Goal: Navigation & Orientation: Find specific page/section

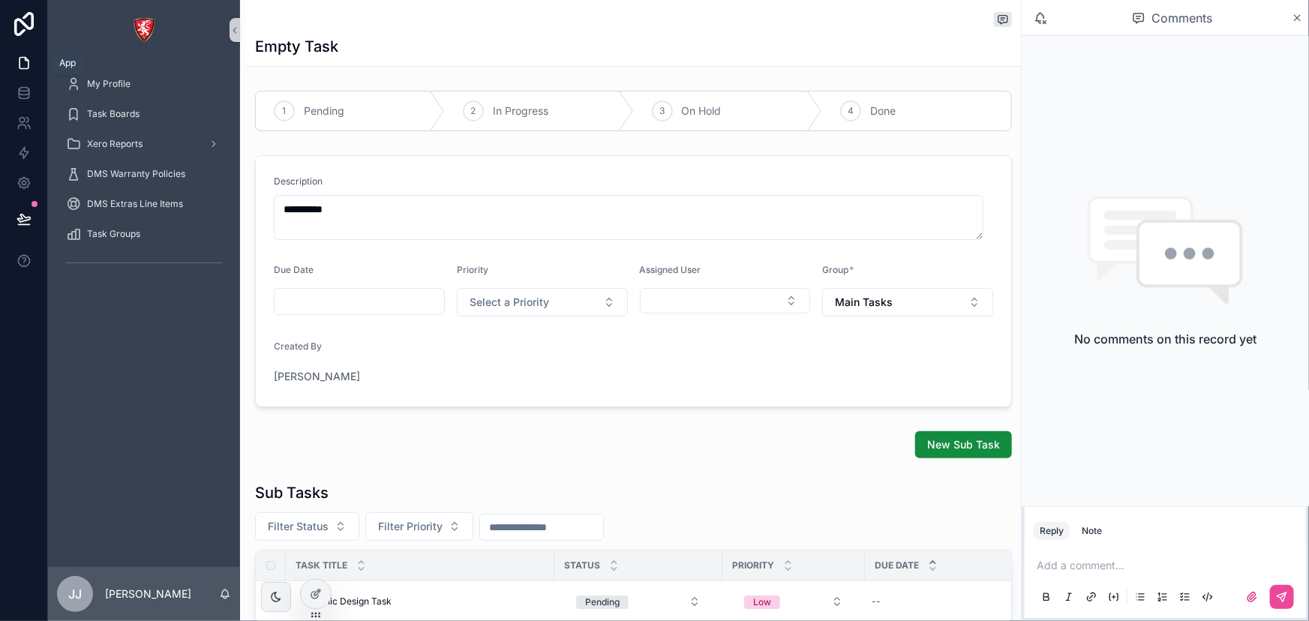
click at [31, 68] on link at bounding box center [23, 63] width 47 height 30
click at [115, 75] on div "My Profile" at bounding box center [144, 84] width 156 height 24
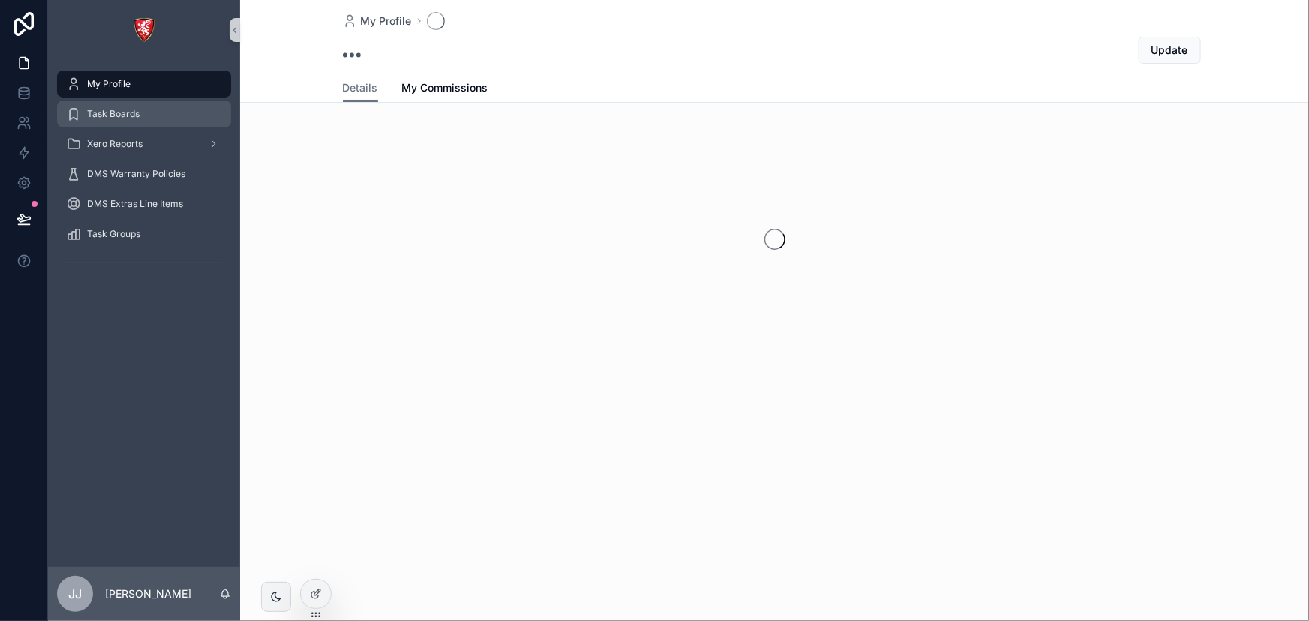
click at [123, 112] on span "Task Boards" at bounding box center [113, 114] width 53 height 12
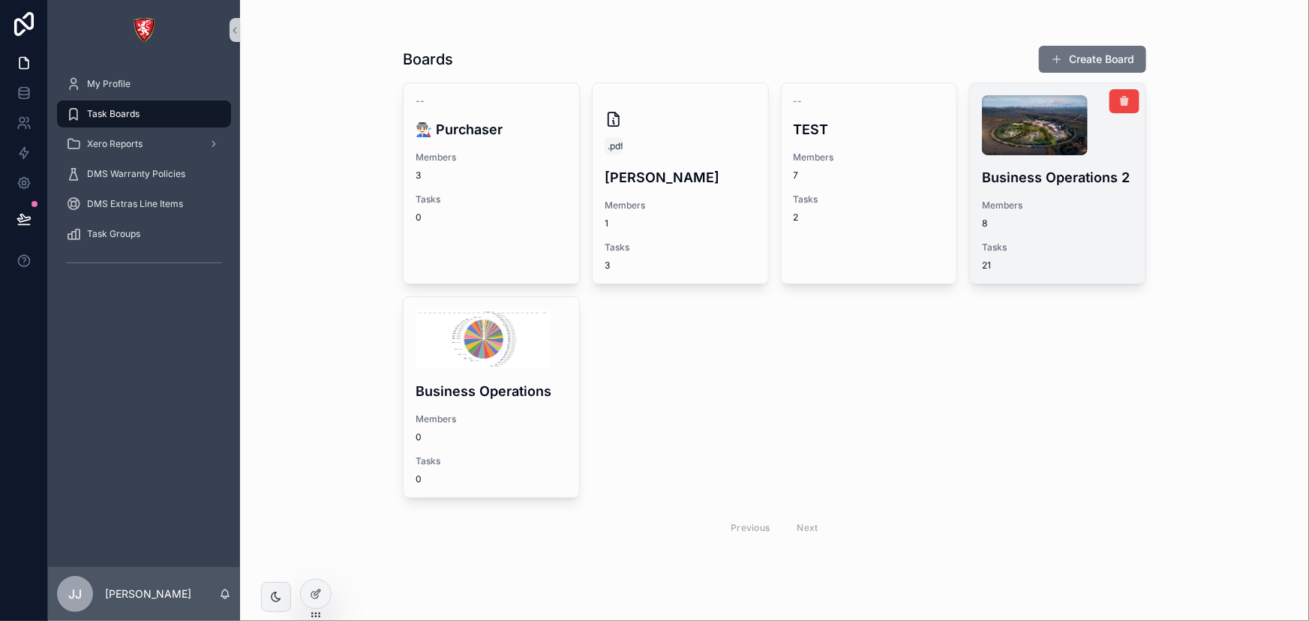
click at [1056, 220] on span "8" at bounding box center [1058, 224] width 152 height 12
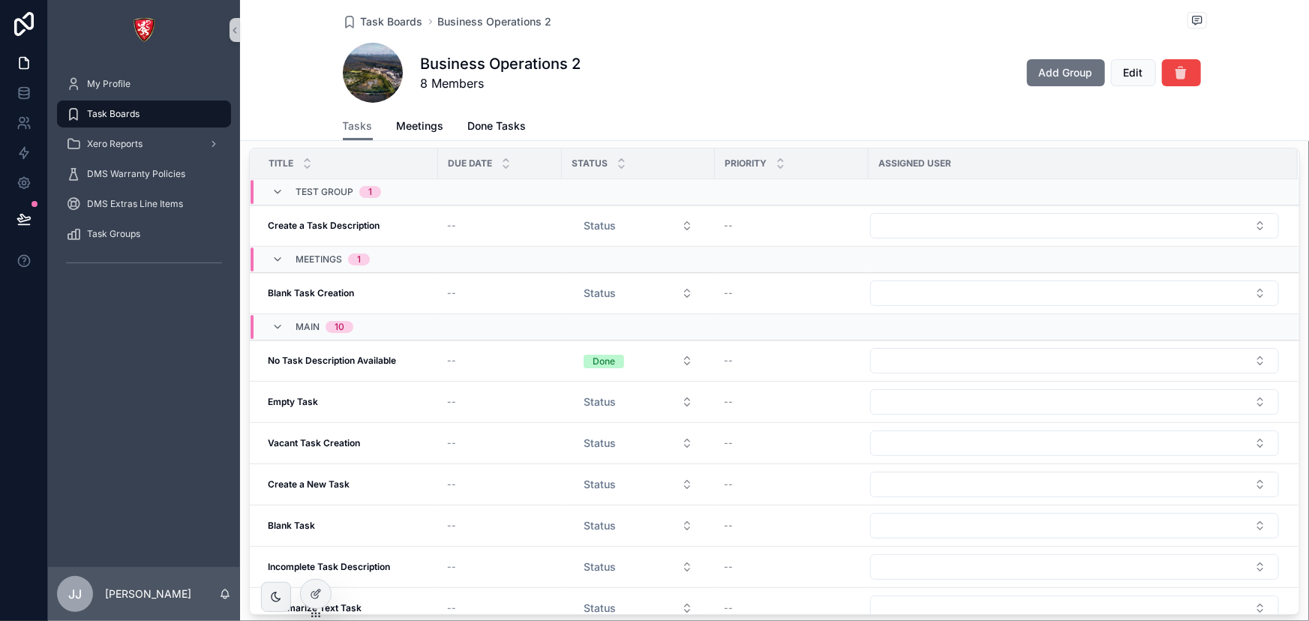
click at [389, 128] on div "Tasks Meetings Done Tasks" at bounding box center [775, 126] width 864 height 29
click at [398, 131] on span "Meetings" at bounding box center [420, 126] width 47 height 15
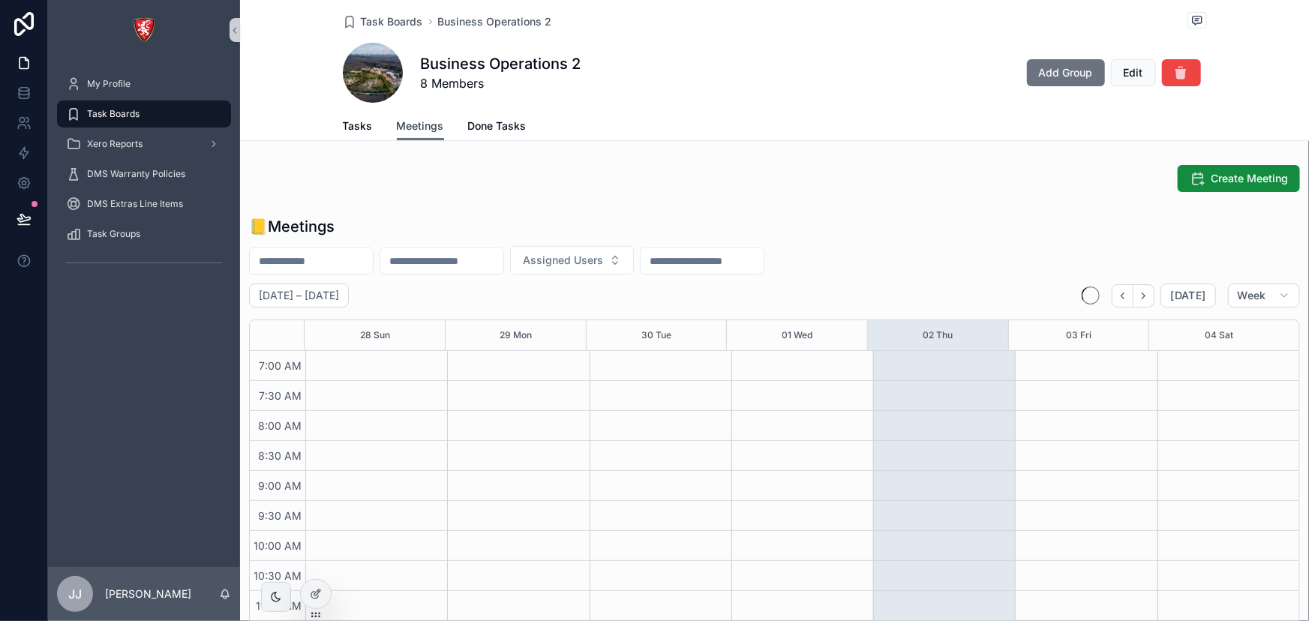
scroll to position [420, 0]
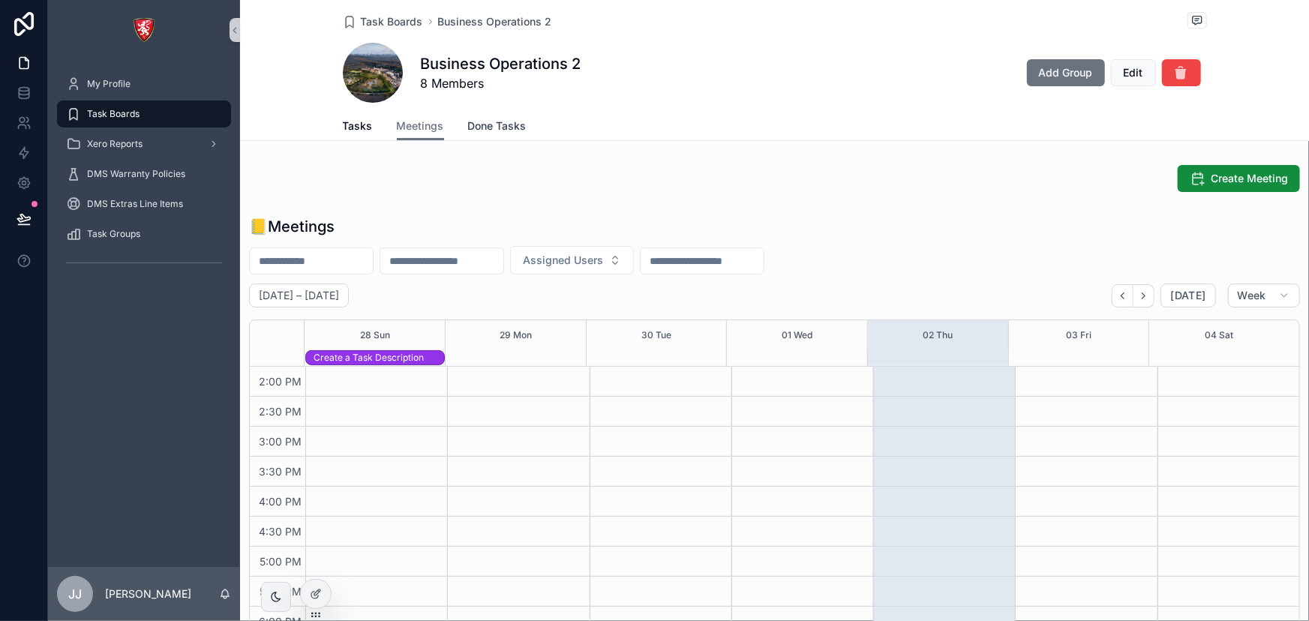
click at [500, 125] on span "Done Tasks" at bounding box center [497, 126] width 59 height 15
